Goal: Entertainment & Leisure: Consume media (video, audio)

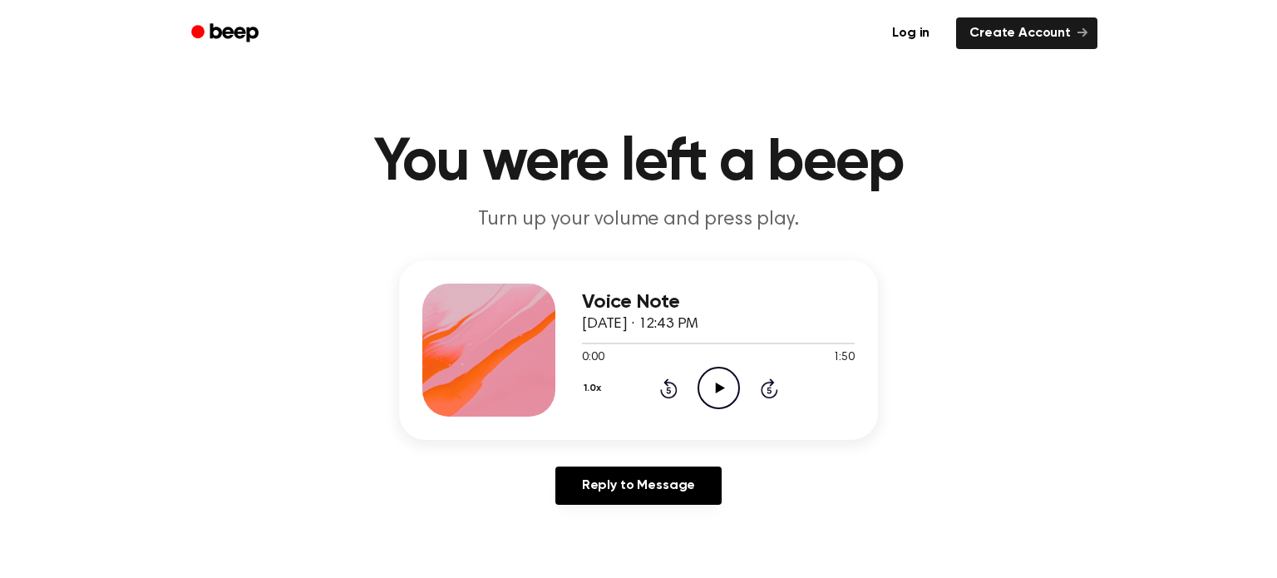
click at [723, 376] on icon "Play Audio" at bounding box center [718, 388] width 42 height 42
click at [705, 372] on circle at bounding box center [718, 387] width 41 height 41
click at [716, 398] on icon "Play Audio" at bounding box center [718, 388] width 42 height 42
click at [718, 377] on icon "Play Audio" at bounding box center [718, 388] width 42 height 42
